Goal: Communication & Community: Answer question/provide support

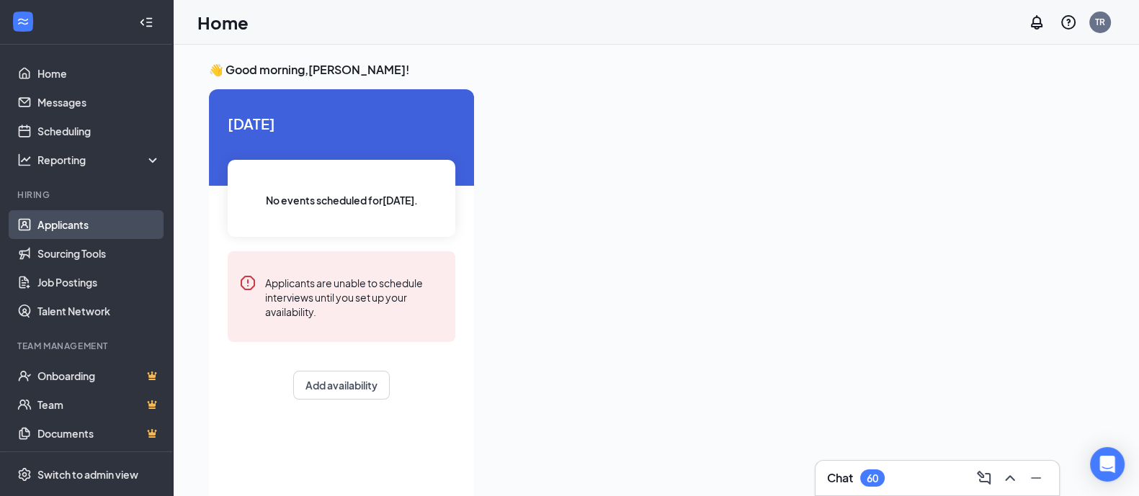
click at [65, 228] on link "Applicants" at bounding box center [98, 224] width 123 height 29
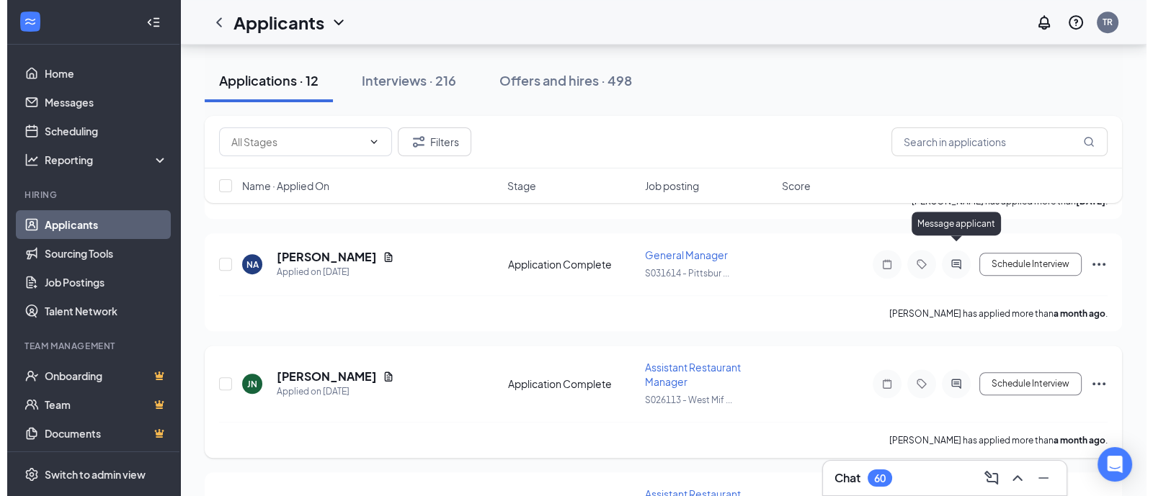
scroll to position [1256, 0]
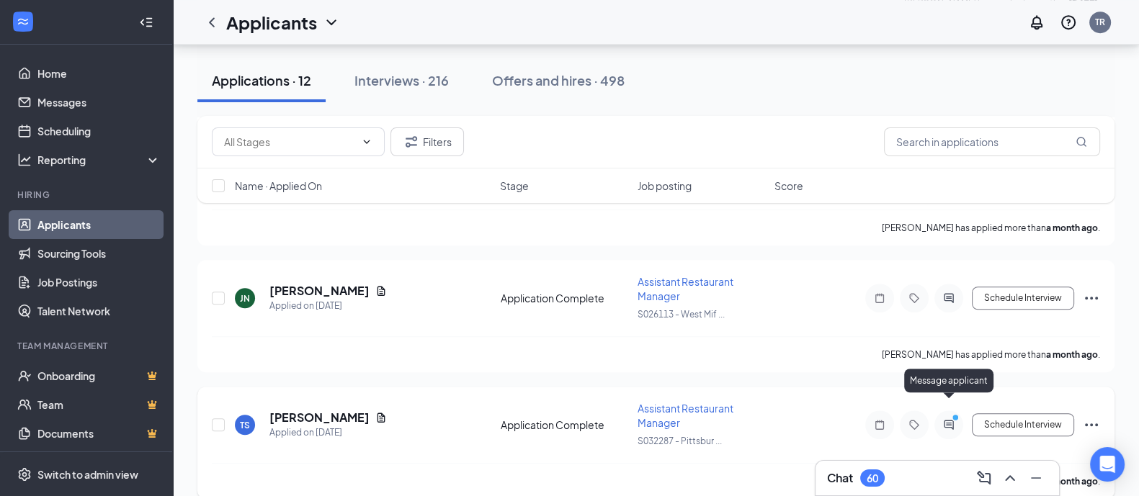
drag, startPoint x: 950, startPoint y: 410, endPoint x: 942, endPoint y: 404, distance: 9.2
click at [948, 419] on icon "ActiveChat" at bounding box center [948, 425] width 17 height 12
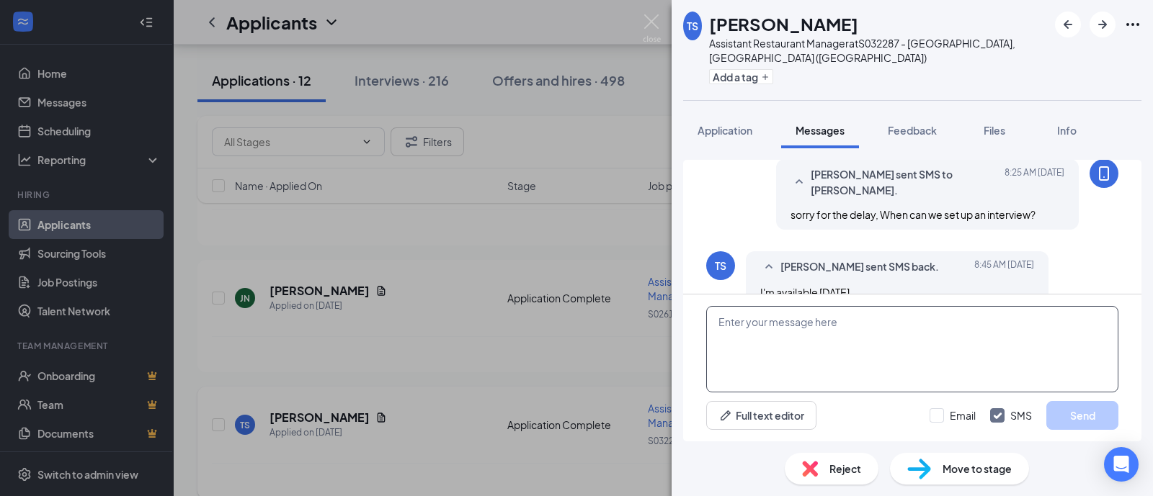
scroll to position [746, 0]
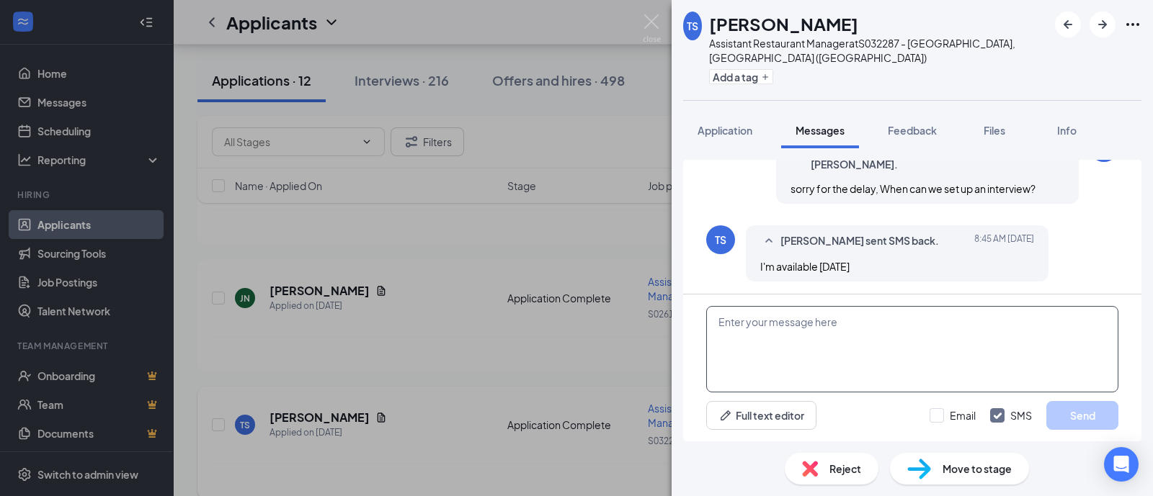
click at [743, 332] on textarea at bounding box center [912, 349] width 412 height 86
click at [1003, 324] on textarea "I will be in a meeting that day, can we do [DATE] at [PERSON_NAME] Taco Bell st…" at bounding box center [912, 349] width 412 height 86
type textarea "I will be in a meeting that day, can we do [DATE] at [PERSON_NAME] Taco Bell st…"
click at [1086, 425] on button "Send" at bounding box center [1082, 415] width 72 height 29
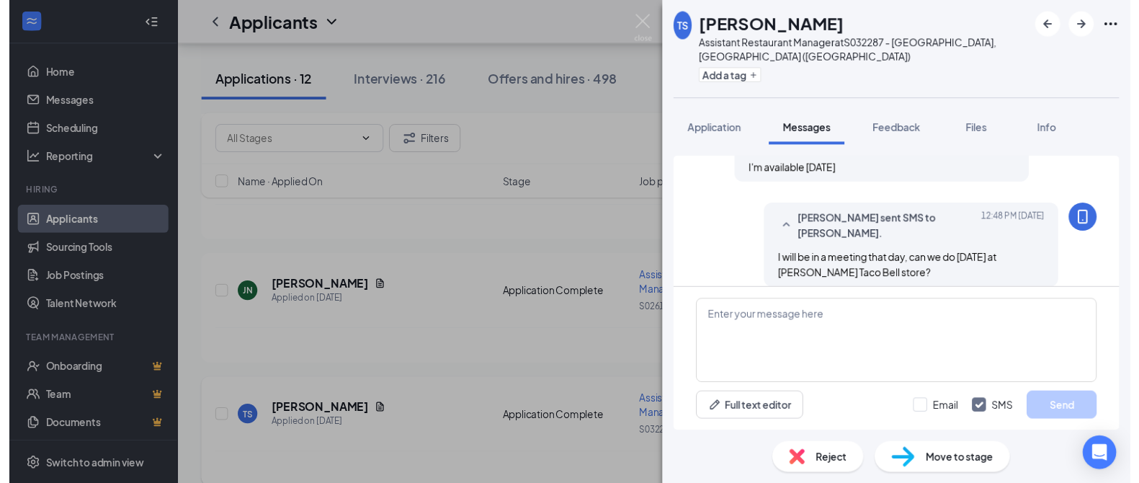
scroll to position [854, 0]
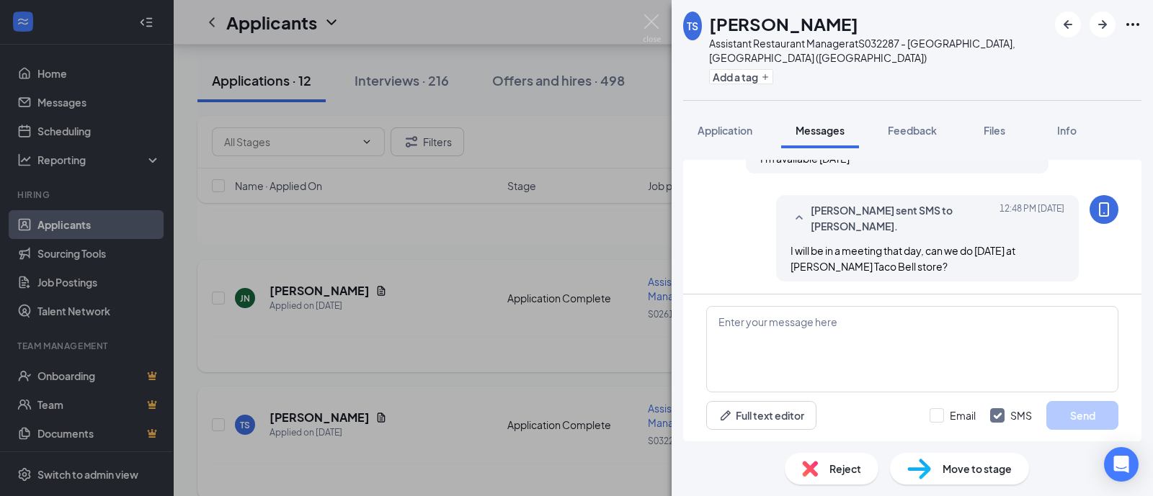
click at [447, 336] on div "TS [PERSON_NAME] Assistant Restaurant Manager at S032287 - [GEOGRAPHIC_DATA], […" at bounding box center [576, 248] width 1153 height 496
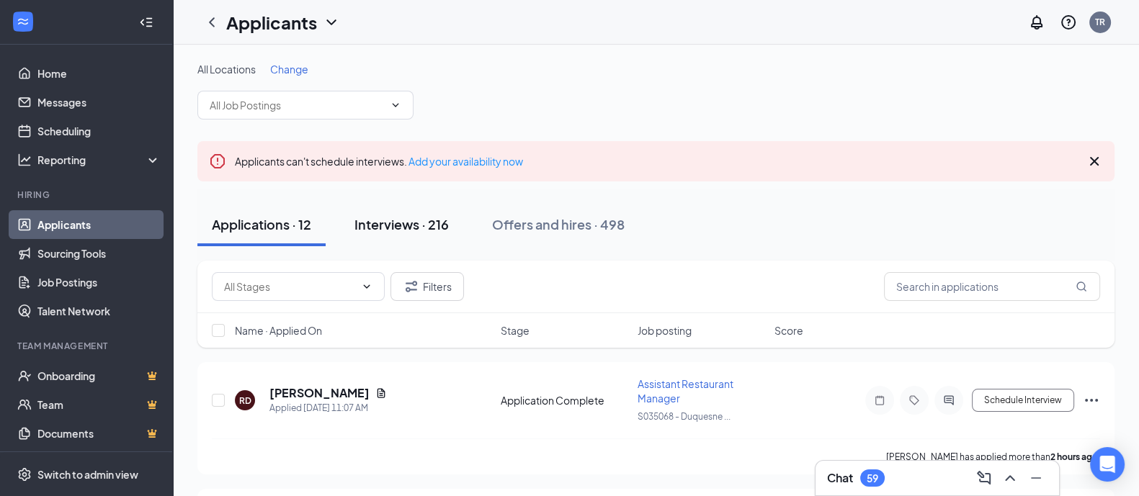
click at [402, 231] on div "Interviews · 216" at bounding box center [401, 224] width 94 height 18
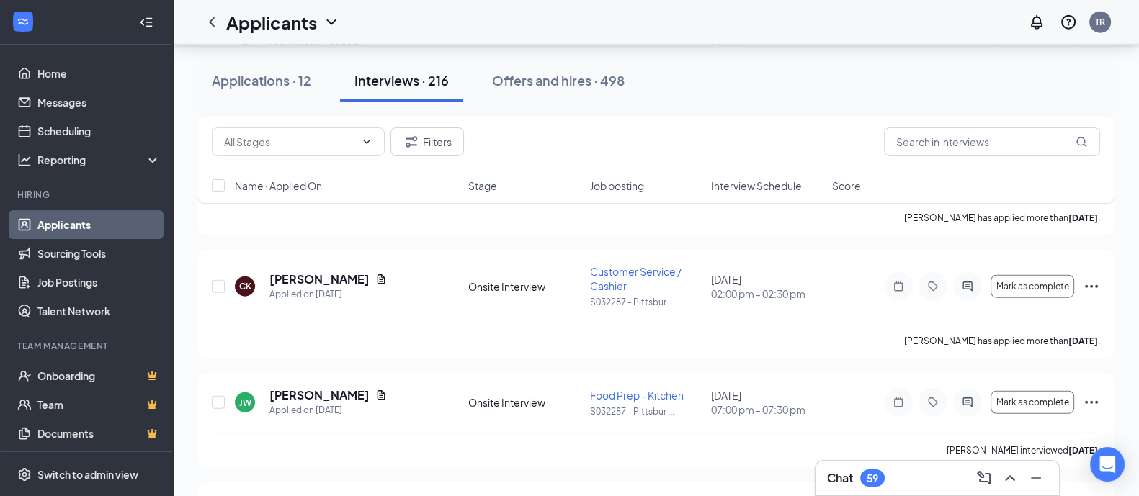
scroll to position [5285, 0]
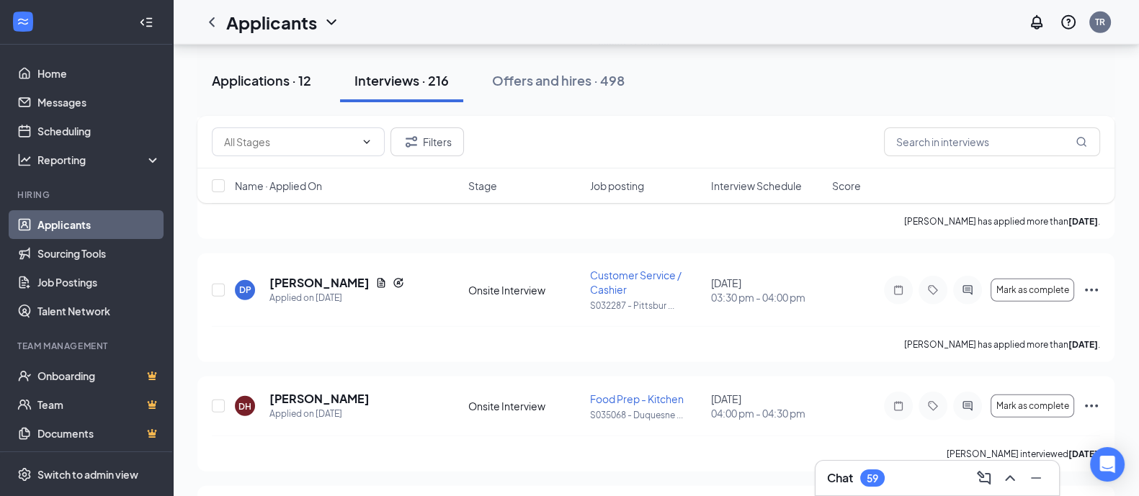
click at [269, 79] on div "Applications · 12" at bounding box center [261, 80] width 99 height 18
